Goal: Manage account settings

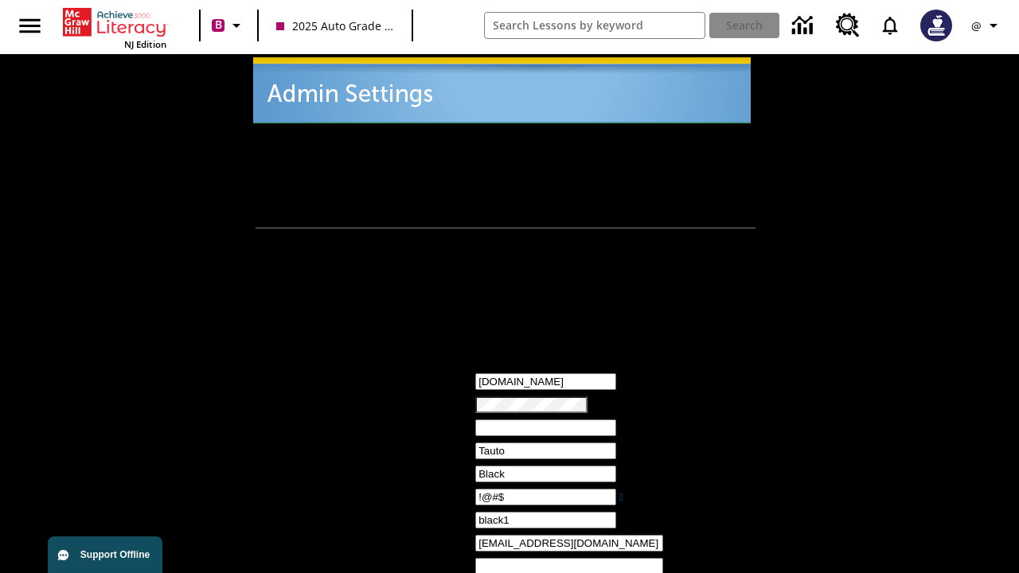
type input "!@#$"
click at [988, 25] on icon "Profile/Settings" at bounding box center [993, 25] width 19 height 19
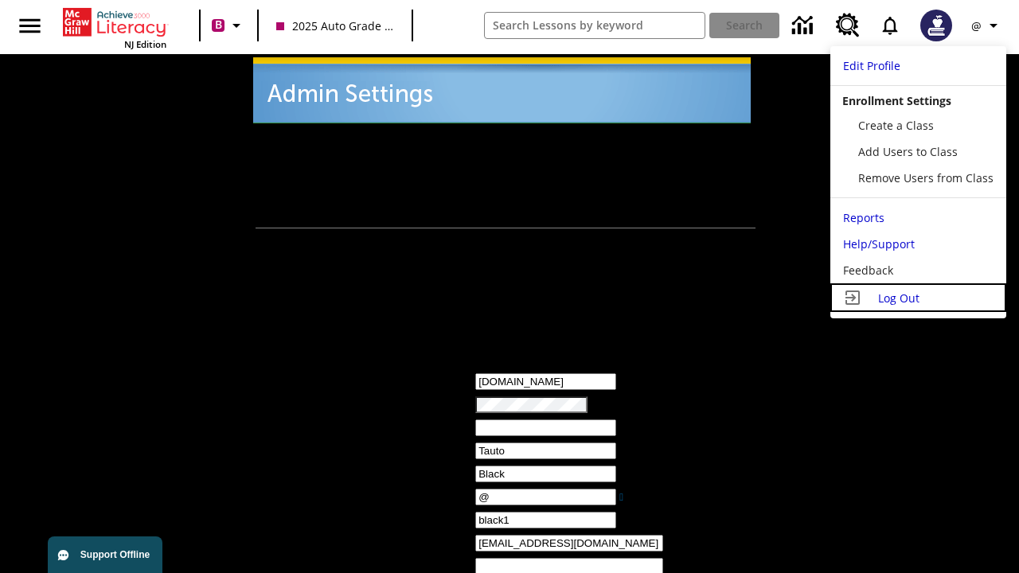
click at [918, 298] on span "Log Out" at bounding box center [898, 298] width 41 height 15
